Goal: Use online tool/utility: Utilize a website feature to perform a specific function

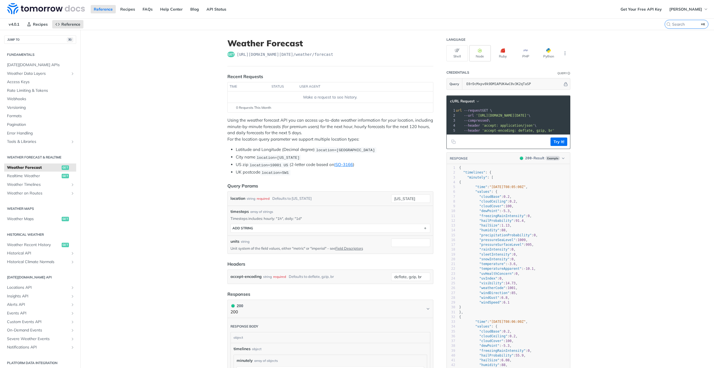
click at [484, 49] on button "Node" at bounding box center [479, 53] width 21 height 16
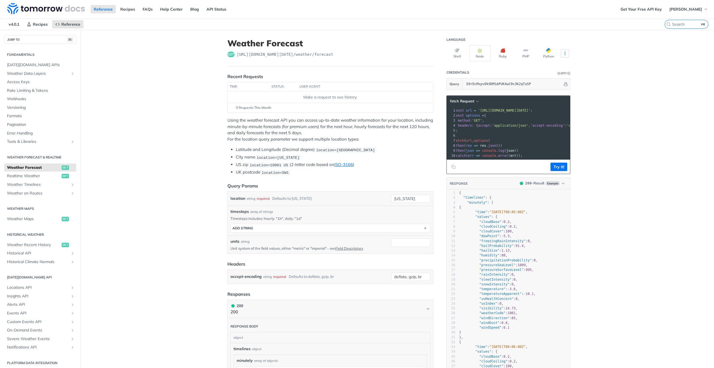
click at [566, 51] on button "More Languages" at bounding box center [565, 53] width 8 height 8
click at [586, 50] on main "JUMP TO ⌘/ Fundamentals [DATE][DOMAIN_NAME] APIs Weather Data Layers Core Proba…" at bounding box center [357, 375] width 714 height 691
click at [567, 51] on icon "More ellipsis" at bounding box center [565, 53] width 5 height 5
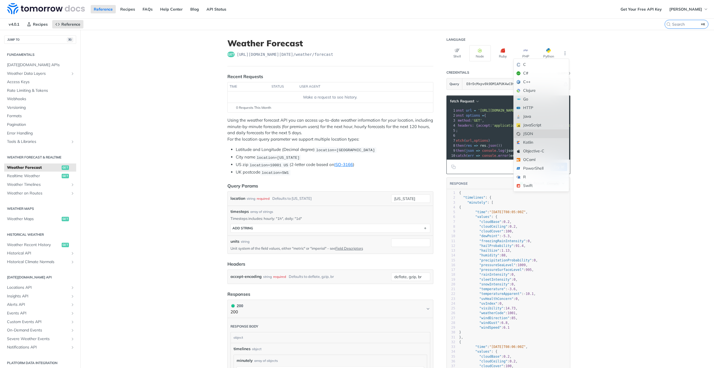
click at [532, 133] on div "JSON" at bounding box center [541, 133] width 55 height 9
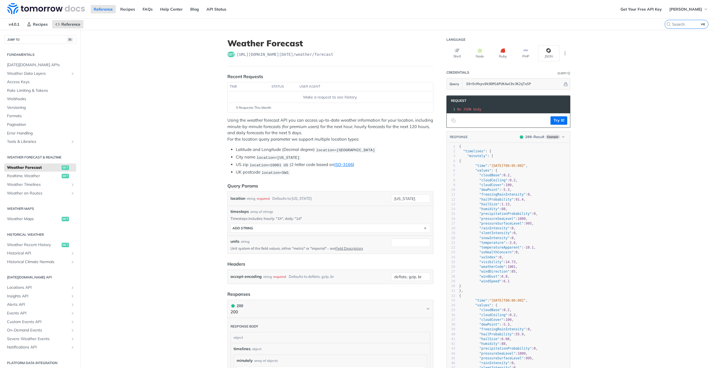
click at [550, 51] on icon "button" at bounding box center [548, 50] width 4 height 4
click at [460, 53] on button "Shell" at bounding box center [456, 53] width 21 height 16
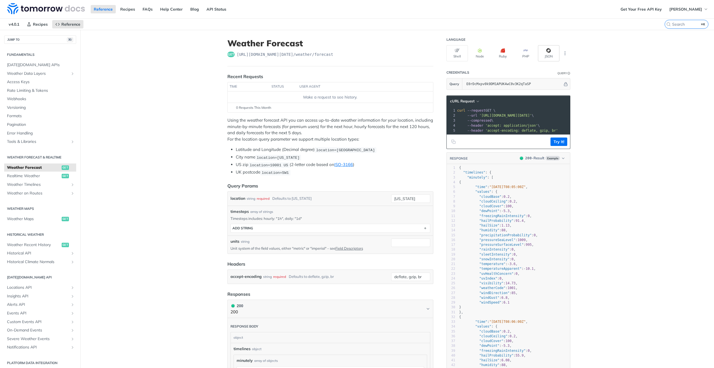
click at [544, 51] on button "JSON" at bounding box center [548, 53] width 21 height 16
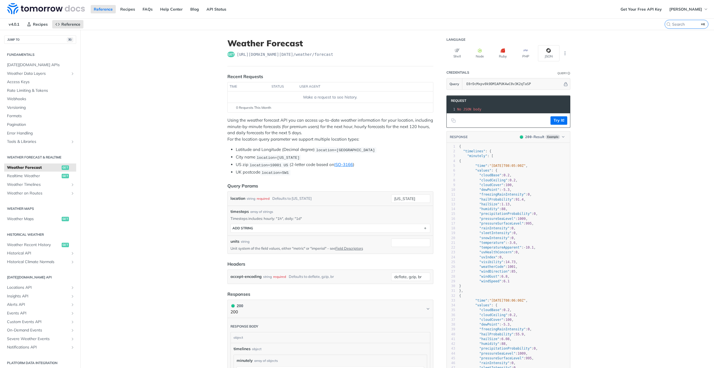
drag, startPoint x: 454, startPoint y: 108, endPoint x: 488, endPoint y: 117, distance: 35.3
click at [488, 117] on div "Request xxxxxxxxxx 10 1 1 No JSON body 3 --compressed \ Try It!" at bounding box center [508, 111] width 124 height 32
drag, startPoint x: 490, startPoint y: 108, endPoint x: 463, endPoint y: 108, distance: 26.8
click at [436, 112] on div "Weather Forecast get [URL][DOMAIN_NAME][DATE] /weather/forecast Recent Requests…" at bounding box center [397, 375] width 357 height 691
click at [559, 119] on button "Try It!" at bounding box center [559, 120] width 17 height 8
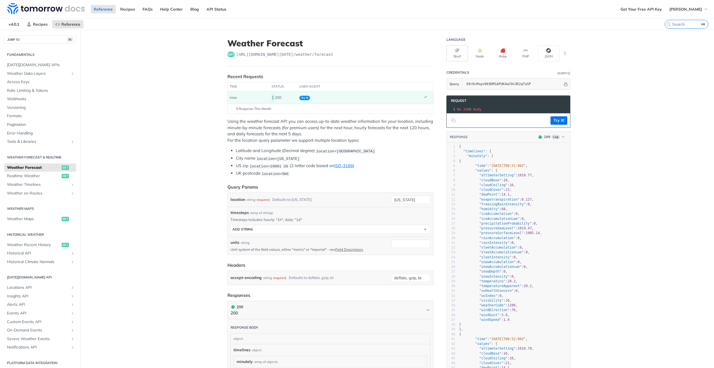
click at [454, 52] on button "Shell" at bounding box center [456, 53] width 21 height 16
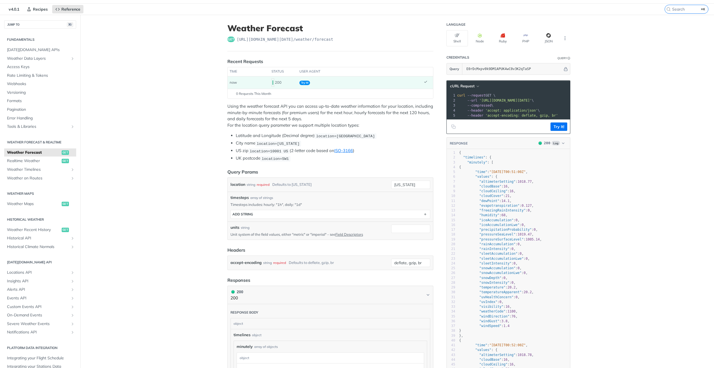
scroll to position [11, 0]
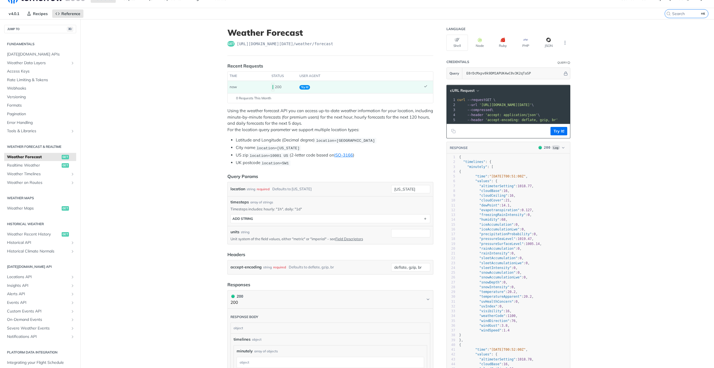
drag, startPoint x: 528, startPoint y: 109, endPoint x: 537, endPoint y: 142, distance: 34.7
click at [537, 142] on section "cURL Request xxxxxxxxxx 10 1 1 curl --request GET \ 2 --url '[URL][DOMAIN_NAME]…" at bounding box center [508, 268] width 124 height 379
click at [192, 88] on main "JUMP TO ⌘/ Fundamentals [DATE][DOMAIN_NAME] APIs Weather Data Layers Core Proba…" at bounding box center [357, 365] width 714 height 692
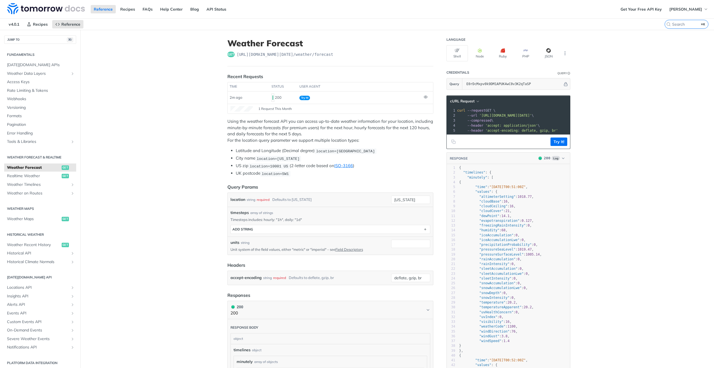
scroll to position [0, 0]
